Goal: Task Accomplishment & Management: Complete application form

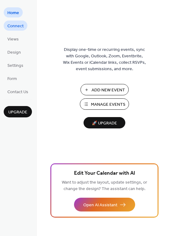
click at [18, 27] on span "Connect" at bounding box center [15, 26] width 16 height 6
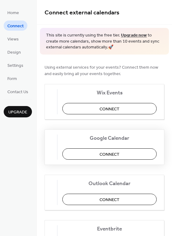
click at [108, 155] on span "Connect" at bounding box center [109, 154] width 20 height 6
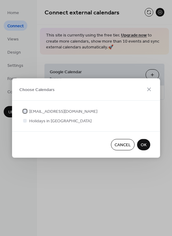
click at [25, 111] on div at bounding box center [25, 111] width 4 height 4
click at [142, 146] on span "OK" at bounding box center [143, 145] width 6 height 6
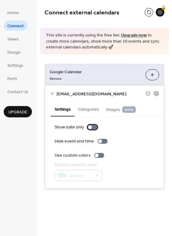
click at [90, 127] on div at bounding box center [90, 127] width 4 height 4
click at [90, 127] on div at bounding box center [92, 127] width 10 height 5
click at [91, 109] on button "Categories" at bounding box center [88, 109] width 28 height 14
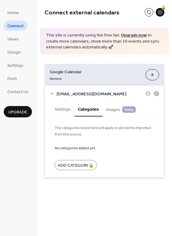
click at [21, 135] on div "Home Connect Views Design Settings Form Contact Us Upgrade" at bounding box center [18, 118] width 37 height 236
click at [17, 24] on span "Connect" at bounding box center [15, 26] width 16 height 6
click at [129, 56] on div "Google Calendar Remove Choose Calendars admin@barkspotfl.com Settings Categorie…" at bounding box center [104, 121] width 135 height 132
click at [17, 40] on span "Views" at bounding box center [12, 39] width 11 height 6
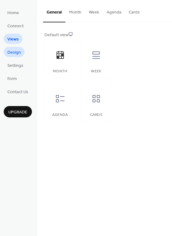
click at [18, 52] on span "Design" at bounding box center [13, 52] width 13 height 6
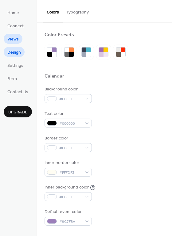
click at [17, 38] on span "Views" at bounding box center [12, 39] width 11 height 6
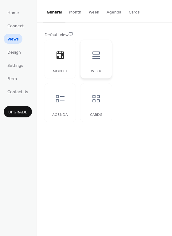
click at [94, 60] on div at bounding box center [96, 55] width 18 height 18
click at [15, 12] on span "Home" at bounding box center [13, 13] width 12 height 6
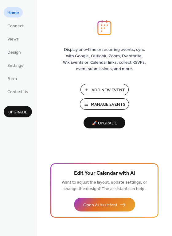
click at [106, 104] on span "Manage Events" at bounding box center [108, 105] width 34 height 6
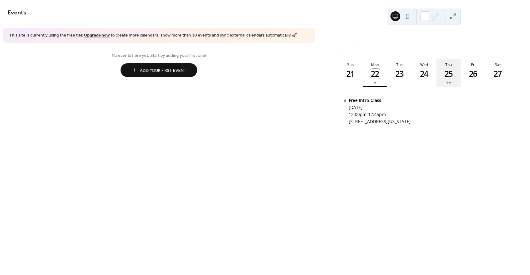
click at [445, 79] on div "25" at bounding box center [449, 74] width 10 height 10
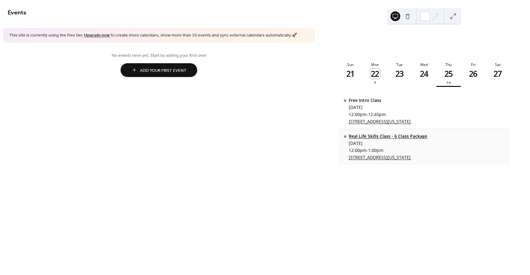
click at [393, 139] on div "Real Life Skills Class - 6 Class Package" at bounding box center [388, 136] width 79 height 6
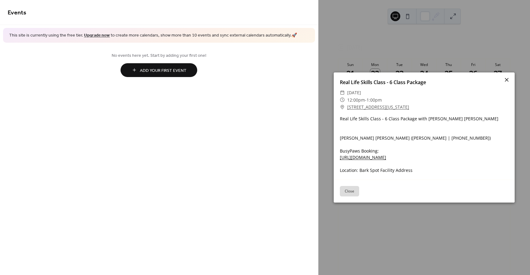
click at [507, 80] on icon at bounding box center [507, 80] width 4 height 4
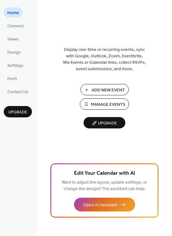
click at [100, 107] on span "Manage Events" at bounding box center [108, 105] width 34 height 6
click at [13, 25] on span "Connect" at bounding box center [15, 26] width 16 height 6
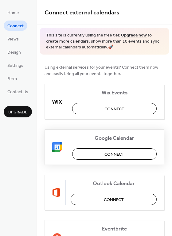
click at [111, 153] on span "Connect" at bounding box center [114, 154] width 20 height 6
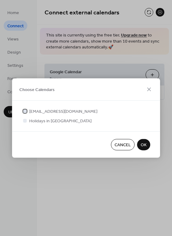
click at [25, 112] on div at bounding box center [25, 111] width 4 height 4
click at [144, 145] on span "OK" at bounding box center [143, 145] width 6 height 6
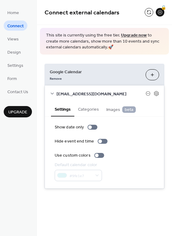
click at [69, 61] on div "Google Calendar Remove Choose Calendars admin@barkspotfl.com Settings Categorie…" at bounding box center [104, 127] width 135 height 144
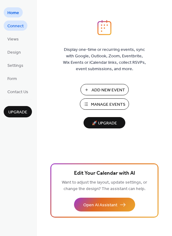
click at [16, 25] on span "Connect" at bounding box center [15, 26] width 16 height 6
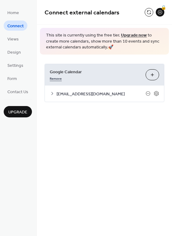
click at [53, 78] on link "Remove" at bounding box center [56, 78] width 12 height 6
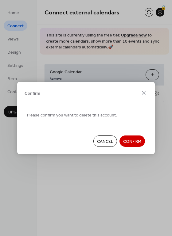
click at [129, 143] on span "Confirm" at bounding box center [132, 142] width 18 height 6
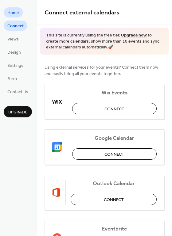
click at [13, 12] on span "Home" at bounding box center [13, 13] width 12 height 6
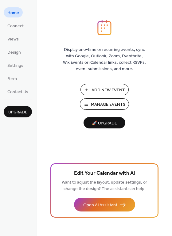
click at [106, 91] on span "Add New Event" at bounding box center [107, 90] width 33 height 6
click at [12, 51] on span "Design" at bounding box center [13, 52] width 13 height 6
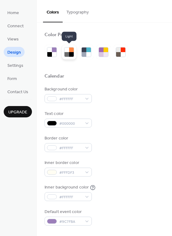
click at [69, 54] on div at bounding box center [71, 54] width 5 height 5
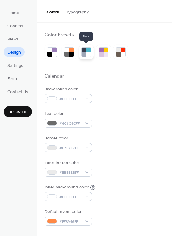
click at [88, 54] on div at bounding box center [88, 54] width 5 height 5
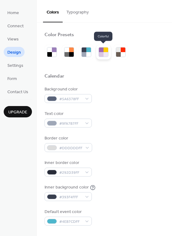
click at [100, 52] on div at bounding box center [101, 50] width 5 height 5
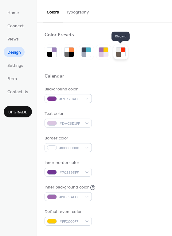
click at [125, 54] on div at bounding box center [123, 54] width 5 height 5
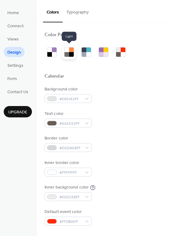
click at [69, 55] on div at bounding box center [66, 54] width 5 height 5
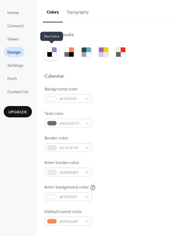
click at [52, 55] on div at bounding box center [54, 54] width 5 height 5
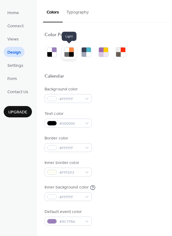
click at [74, 52] on div at bounding box center [71, 54] width 5 height 5
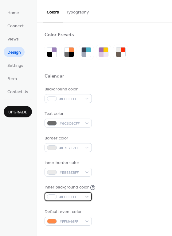
click at [48, 197] on div at bounding box center [52, 196] width 10 height 5
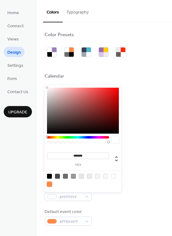
click at [49, 183] on div at bounding box center [49, 184] width 5 height 5
type input "*******"
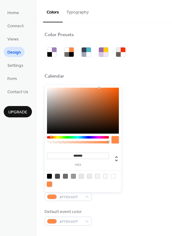
click at [132, 188] on div "Inner background color #FF8946FF" at bounding box center [104, 192] width 120 height 17
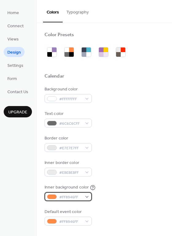
click at [56, 195] on div "#FF8946FF" at bounding box center [67, 196] width 47 height 9
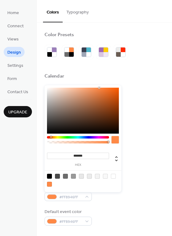
click at [112, 177] on div at bounding box center [113, 176] width 5 height 5
type input "*******"
click at [149, 167] on div "Inner border color #EBEBEBFF" at bounding box center [104, 168] width 120 height 17
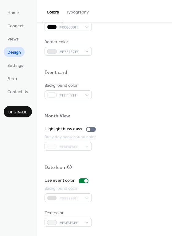
scroll to position [262, 0]
click at [59, 91] on div "#FFFFFFFF" at bounding box center [67, 94] width 47 height 9
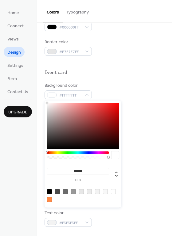
click at [75, 153] on div at bounding box center [78, 152] width 62 height 2
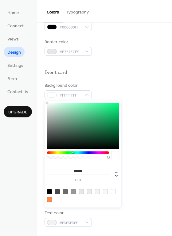
click at [73, 153] on div at bounding box center [78, 152] width 62 height 2
click at [144, 158] on div at bounding box center [104, 158] width 120 height 14
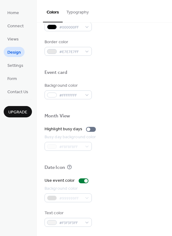
click at [67, 145] on div "#F8F8F8FF" at bounding box center [70, 146] width 53 height 9
click at [67, 96] on span "#FFFFFFFF" at bounding box center [70, 95] width 23 height 6
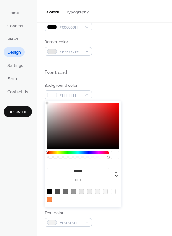
click at [66, 154] on div at bounding box center [78, 152] width 62 height 2
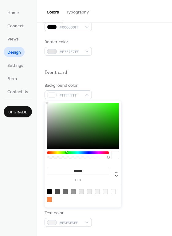
click at [68, 153] on div at bounding box center [78, 152] width 62 height 2
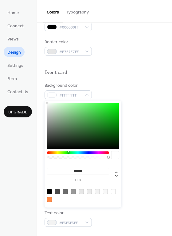
click at [69, 153] on div at bounding box center [78, 152] width 62 height 2
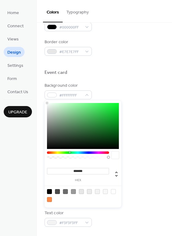
click at [69, 153] on div at bounding box center [78, 152] width 62 height 2
click at [89, 106] on div at bounding box center [83, 126] width 72 height 46
click at [76, 109] on div at bounding box center [83, 126] width 72 height 46
click at [94, 123] on div at bounding box center [83, 126] width 72 height 46
click at [78, 106] on div at bounding box center [83, 126] width 72 height 46
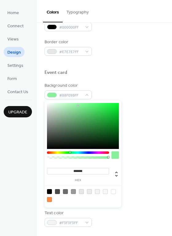
click at [77, 153] on div at bounding box center [78, 152] width 62 height 2
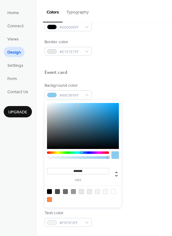
click at [82, 153] on div at bounding box center [78, 152] width 62 height 2
click at [99, 126] on div at bounding box center [83, 126] width 72 height 46
click at [88, 114] on div at bounding box center [83, 126] width 72 height 46
click at [77, 103] on div at bounding box center [83, 126] width 72 height 46
type input "*******"
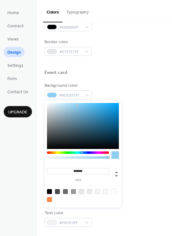
click at [77, 105] on div at bounding box center [83, 126] width 72 height 46
click at [114, 155] on div at bounding box center [114, 154] width 7 height 7
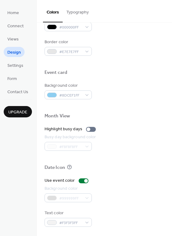
click at [130, 161] on div at bounding box center [104, 158] width 120 height 14
click at [25, 148] on div "Home Connect Views Design Settings Form Contact Us Upgrade" at bounding box center [18, 118] width 37 height 236
click at [82, 182] on div at bounding box center [84, 180] width 10 height 5
click at [83, 182] on div at bounding box center [84, 180] width 10 height 5
click at [82, 182] on div at bounding box center [84, 180] width 10 height 5
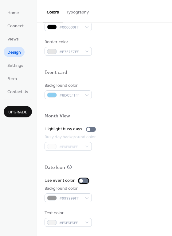
click at [81, 182] on div at bounding box center [81, 181] width 4 height 4
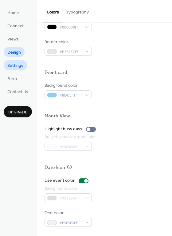
click at [18, 64] on span "Settings" at bounding box center [15, 66] width 16 height 6
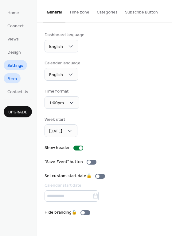
click at [12, 76] on span "Form" at bounding box center [12, 79] width 10 height 6
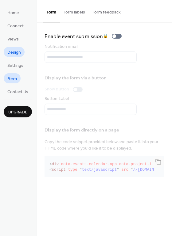
click at [12, 50] on span "Design" at bounding box center [13, 52] width 13 height 6
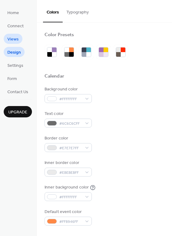
click at [14, 34] on link "Views" at bounding box center [13, 39] width 19 height 10
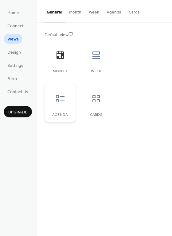
click at [61, 107] on div at bounding box center [60, 99] width 18 height 18
click at [99, 59] on icon at bounding box center [96, 55] width 10 height 10
click at [66, 64] on div "Month" at bounding box center [59, 59] width 31 height 39
click at [93, 99] on icon at bounding box center [96, 99] width 10 height 10
click at [67, 68] on div "Month" at bounding box center [59, 59] width 31 height 39
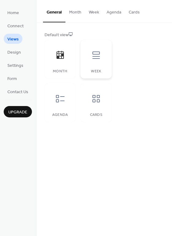
click at [94, 67] on div "Week" at bounding box center [95, 59] width 31 height 39
click at [64, 96] on icon at bounding box center [60, 99] width 10 height 10
click at [68, 59] on div at bounding box center [60, 55] width 18 height 18
click at [94, 13] on button "Week" at bounding box center [94, 11] width 18 height 22
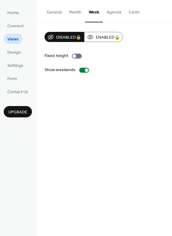
click at [74, 10] on button "Month" at bounding box center [75, 11] width 20 height 22
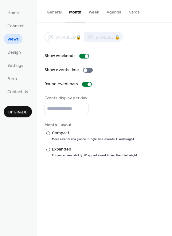
click at [108, 13] on button "Agenda" at bounding box center [114, 11] width 22 height 22
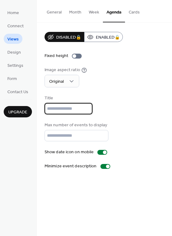
click at [76, 113] on input "text" at bounding box center [68, 108] width 48 height 11
type input "*"
type input "**********"
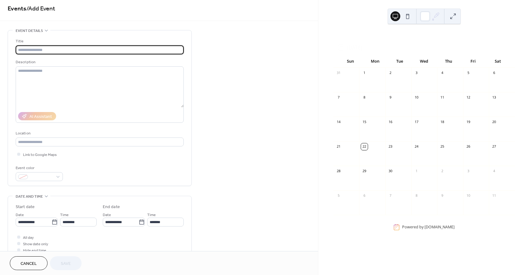
click at [48, 49] on input "text" at bounding box center [100, 49] width 168 height 9
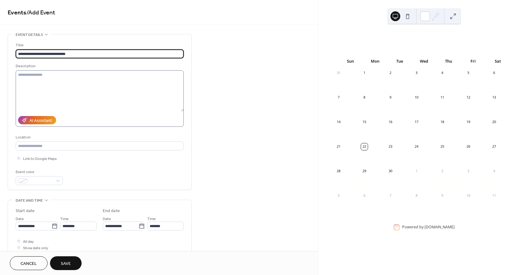
type input "**********"
click at [43, 79] on textarea at bounding box center [100, 90] width 168 height 41
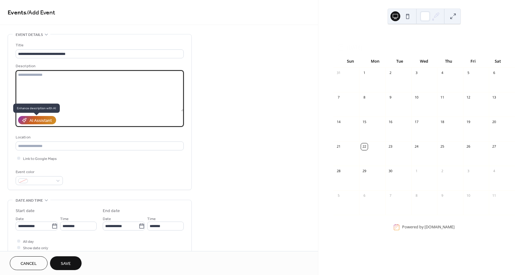
click at [47, 121] on div "AI Assistant" at bounding box center [40, 120] width 22 height 6
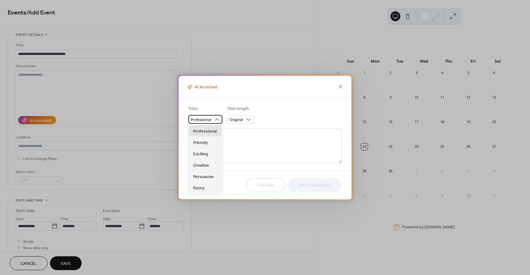
click at [203, 119] on span "Professional" at bounding box center [201, 119] width 21 height 7
type textarea "**********"
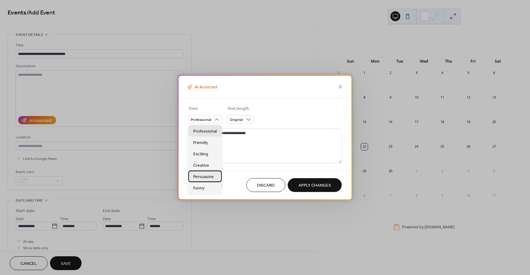
click at [206, 177] on span "Persuasive" at bounding box center [203, 176] width 21 height 6
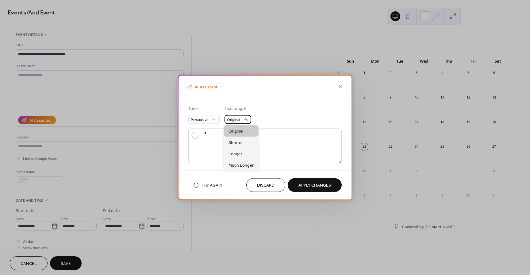
type textarea "**********"
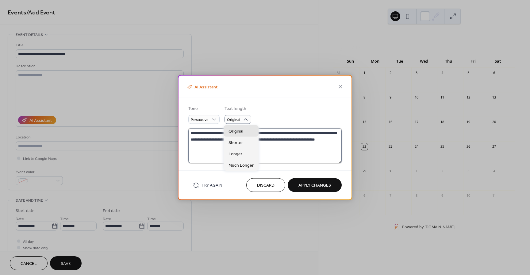
click at [309, 136] on textarea "**********" at bounding box center [264, 145] width 153 height 35
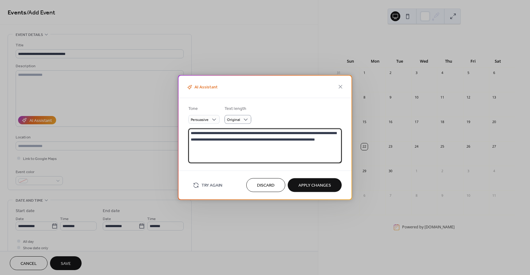
click at [240, 136] on textarea "**********" at bounding box center [264, 145] width 153 height 35
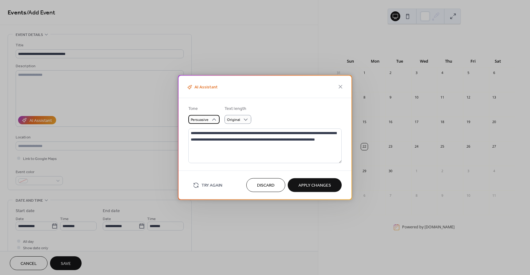
click at [201, 117] on span "Persuasive" at bounding box center [200, 119] width 18 height 7
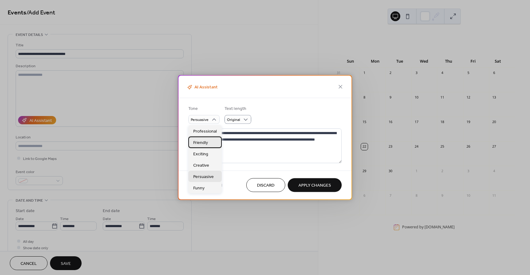
click at [205, 143] on span "Friendly" at bounding box center [200, 142] width 15 height 6
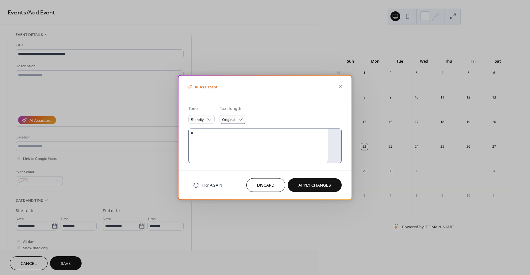
type textarea "**********"
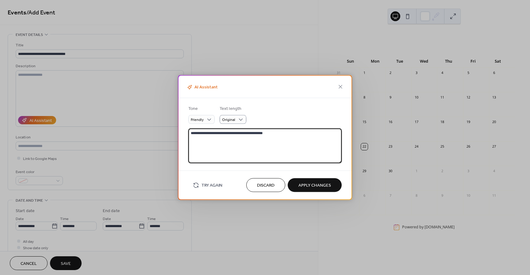
click at [239, 137] on textarea "**********" at bounding box center [264, 145] width 153 height 35
click at [281, 134] on textarea "**********" at bounding box center [264, 145] width 153 height 35
drag, startPoint x: 263, startPoint y: 132, endPoint x: 274, endPoint y: 133, distance: 10.4
click at [266, 132] on textarea "**********" at bounding box center [264, 145] width 153 height 35
click at [274, 133] on textarea "**********" at bounding box center [264, 145] width 153 height 35
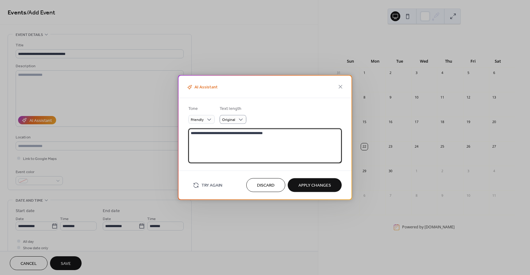
click at [270, 133] on textarea "**********" at bounding box center [264, 145] width 153 height 35
click at [268, 133] on textarea "**********" at bounding box center [264, 145] width 153 height 35
click at [271, 186] on span "Discard" at bounding box center [265, 185] width 17 height 6
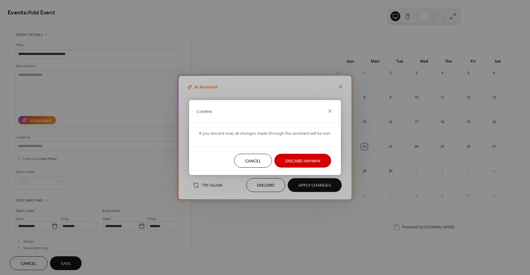
click at [290, 159] on span "Discard Anyway" at bounding box center [302, 161] width 35 height 6
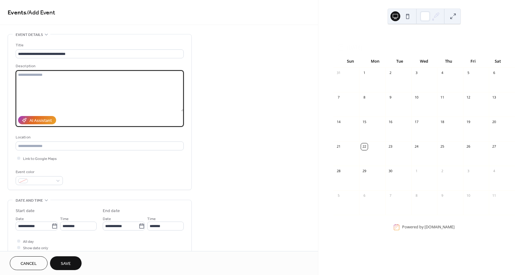
click at [34, 79] on textarea at bounding box center [100, 90] width 168 height 41
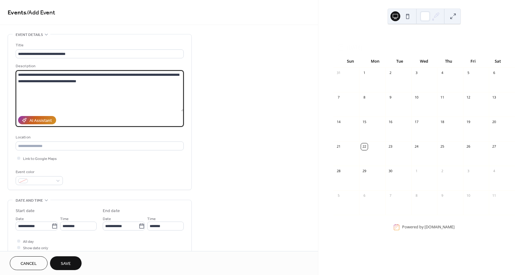
type textarea "**********"
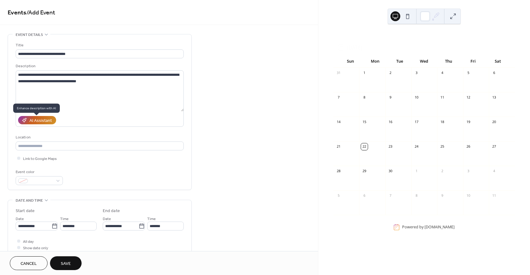
click at [35, 119] on div "AI Assistant" at bounding box center [40, 120] width 22 height 6
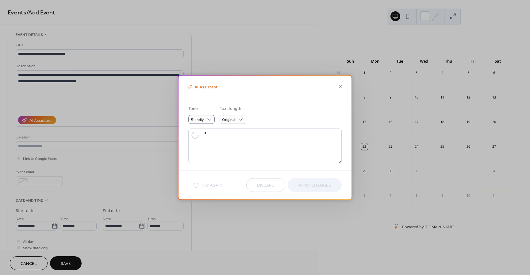
type textarea "**********"
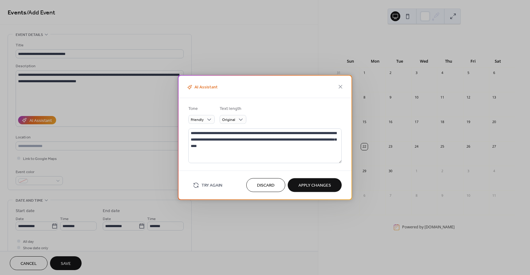
click at [313, 185] on span "Apply Changes" at bounding box center [314, 185] width 33 height 6
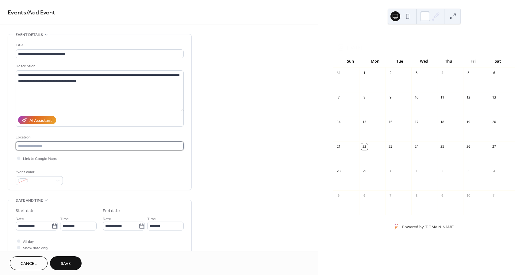
click at [64, 148] on input "text" at bounding box center [100, 145] width 168 height 9
click at [19, 159] on div at bounding box center [18, 157] width 3 height 3
click at [34, 149] on input "***" at bounding box center [100, 145] width 168 height 9
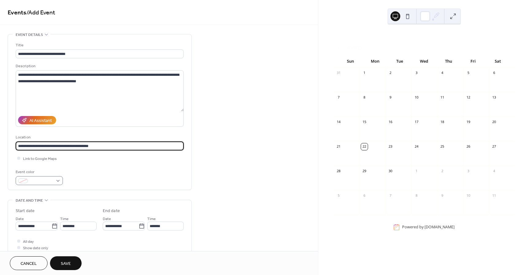
type input "**********"
click at [46, 182] on span at bounding box center [41, 181] width 23 height 6
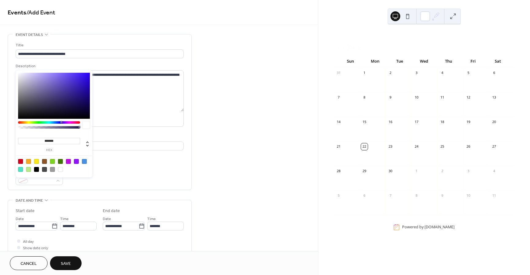
click at [53, 161] on div at bounding box center [52, 161] width 5 height 5
type input "*******"
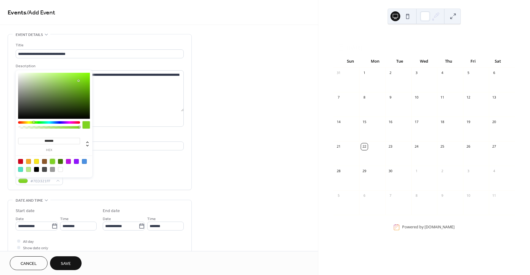
click at [130, 172] on div "Event color #7ED321FF" at bounding box center [100, 177] width 168 height 16
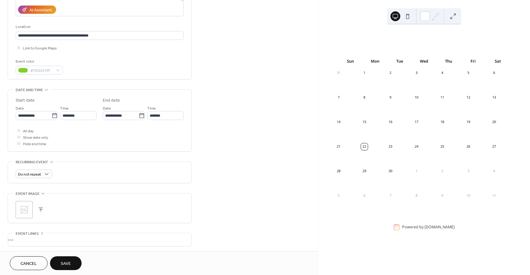
scroll to position [111, 0]
click at [39, 113] on input "**********" at bounding box center [34, 114] width 36 height 9
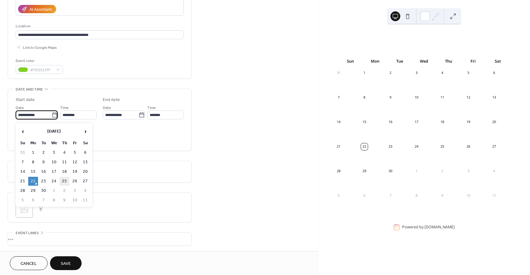
click at [65, 182] on td "25" at bounding box center [64, 181] width 10 height 9
type input "**********"
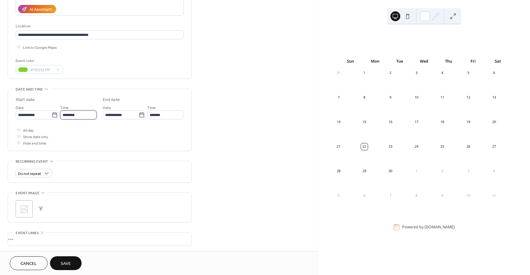
click at [71, 115] on input "********" at bounding box center [78, 114] width 36 height 9
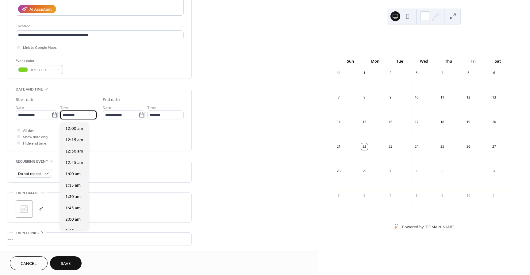
click at [71, 115] on input "********" at bounding box center [78, 114] width 36 height 9
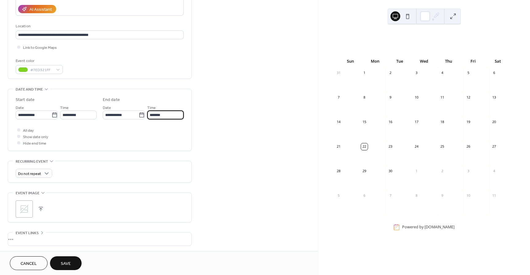
type input "********"
click at [163, 117] on input "*******" at bounding box center [165, 114] width 36 height 9
type input "********"
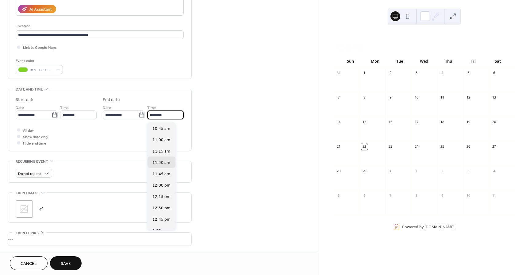
click at [156, 115] on input "********" at bounding box center [165, 114] width 36 height 9
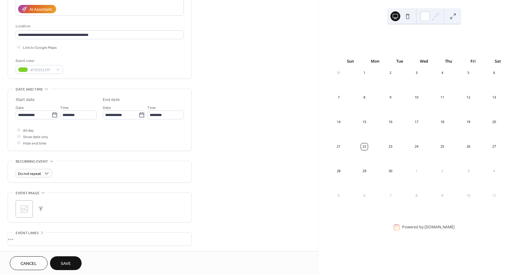
click at [105, 131] on div "All day Show date only Hide end time" at bounding box center [100, 136] width 168 height 19
click at [35, 180] on div "Do not repeat" at bounding box center [100, 171] width 168 height 21
click at [35, 177] on span "Do not repeat" at bounding box center [29, 173] width 23 height 7
click at [36, 207] on div "Weekly" at bounding box center [34, 208] width 36 height 11
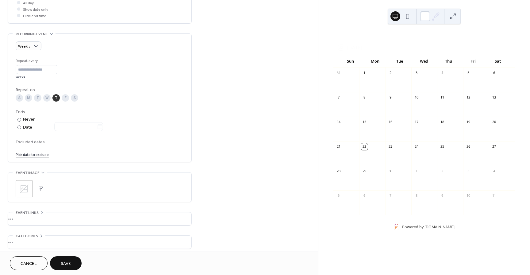
scroll to position [239, 0]
click at [21, 128] on div at bounding box center [19, 126] width 4 height 4
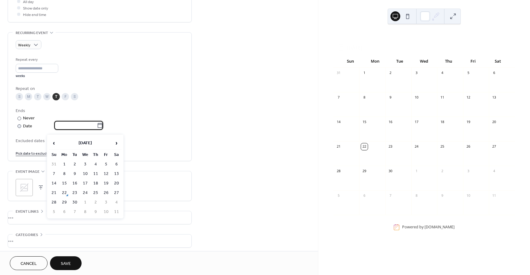
click at [95, 129] on input "text" at bounding box center [75, 125] width 43 height 9
click at [118, 142] on span "›" at bounding box center [116, 143] width 9 height 12
click at [116, 144] on span "›" at bounding box center [116, 143] width 9 height 12
click at [97, 193] on td "20" at bounding box center [96, 192] width 10 height 9
type input "**********"
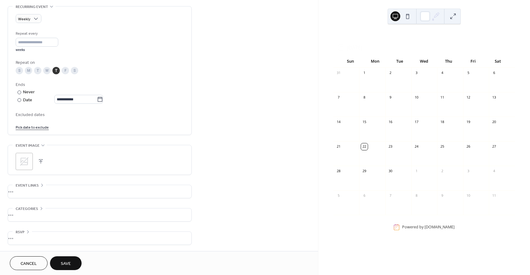
scroll to position [269, 0]
click at [44, 187] on div "•••" at bounding box center [99, 191] width 183 height 13
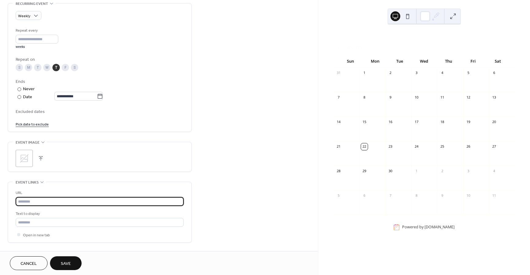
click at [44, 205] on input "text" at bounding box center [100, 201] width 168 height 9
paste input "**********"
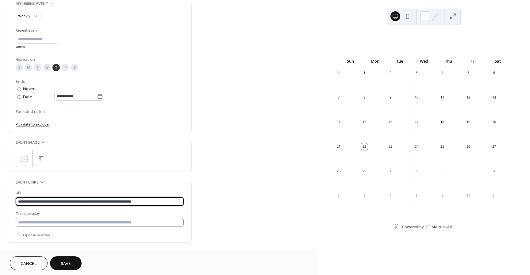
type input "**********"
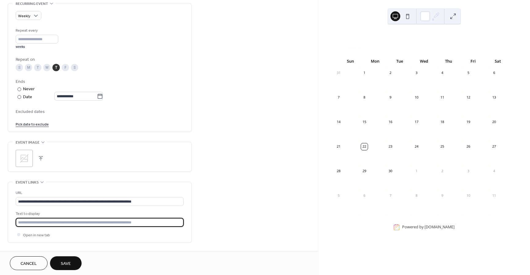
click at [47, 227] on input "text" at bounding box center [100, 222] width 168 height 9
click at [48, 227] on input "text" at bounding box center [100, 222] width 168 height 9
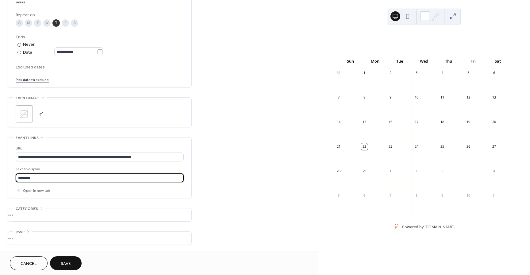
scroll to position [317, 0]
type input "********"
click at [33, 212] on div "•••" at bounding box center [99, 214] width 183 height 13
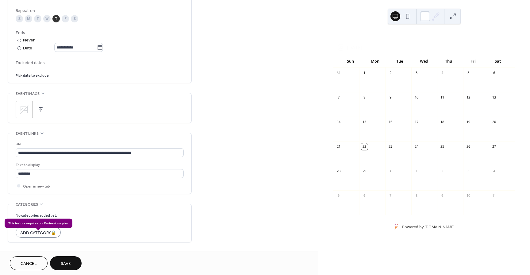
click at [47, 235] on div "Add Category 🔒" at bounding box center [38, 232] width 45 height 10
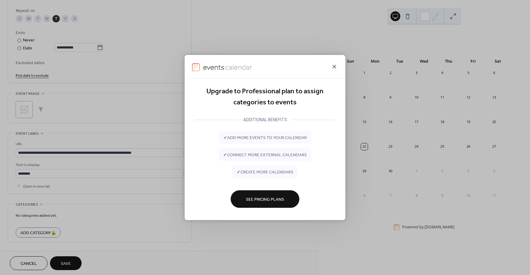
click at [335, 67] on icon at bounding box center [334, 66] width 7 height 7
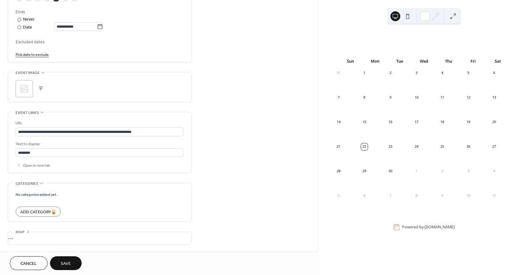
scroll to position [343, 0]
click at [64, 261] on span "Save" at bounding box center [66, 263] width 10 height 6
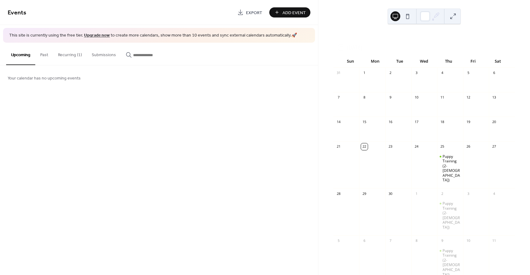
click at [408, 17] on button at bounding box center [408, 16] width 10 height 10
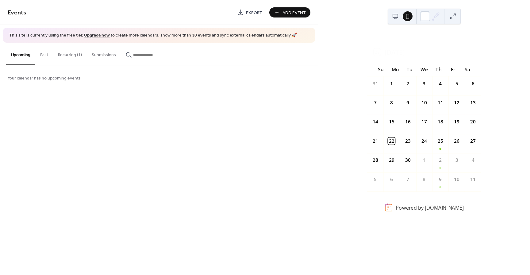
click at [396, 17] on button at bounding box center [395, 16] width 10 height 10
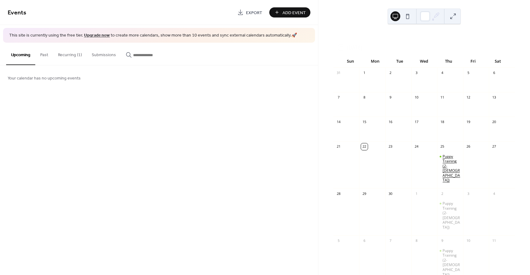
click at [447, 169] on div "Puppy Training (2-[DEMOGRAPHIC_DATA])" at bounding box center [451, 168] width 18 height 29
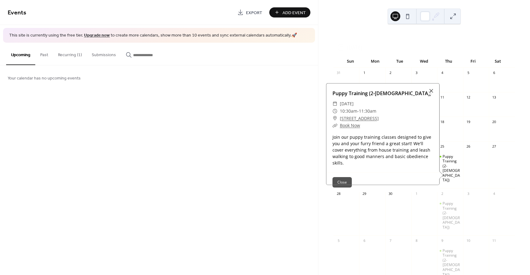
click at [343, 177] on button "Close" at bounding box center [341, 182] width 19 height 10
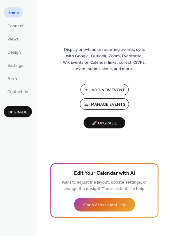
click at [108, 103] on span "Manage Events" at bounding box center [108, 105] width 34 height 6
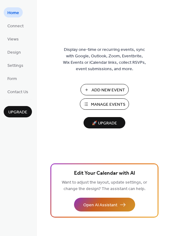
click at [112, 207] on span "Open AI Assistant" at bounding box center [100, 205] width 34 height 6
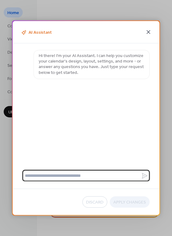
click at [148, 33] on icon at bounding box center [147, 32] width 7 height 7
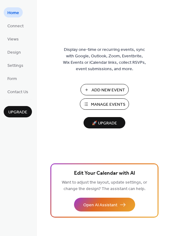
click at [105, 92] on span "Add New Event" at bounding box center [107, 90] width 33 height 6
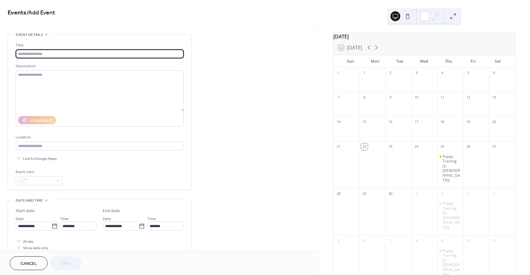
click at [69, 54] on input "text" at bounding box center [100, 53] width 168 height 9
type input "*"
type input "**********"
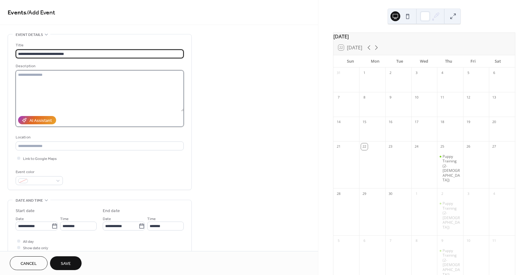
click at [84, 85] on textarea at bounding box center [100, 90] width 168 height 41
